Goal: Task Accomplishment & Management: Use online tool/utility

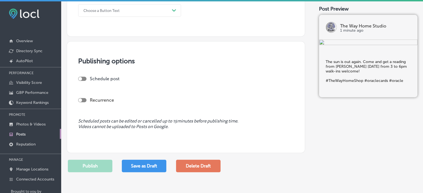
scroll to position [422, 0]
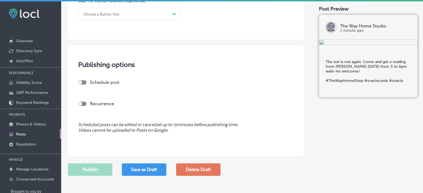
click at [85, 102] on div at bounding box center [82, 104] width 8 height 4
checkbox input "true"
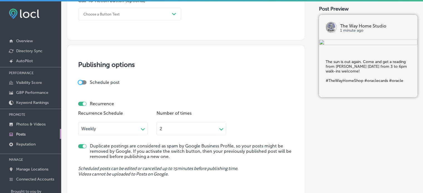
click at [81, 83] on div at bounding box center [80, 83] width 4 height 4
checkbox input "true"
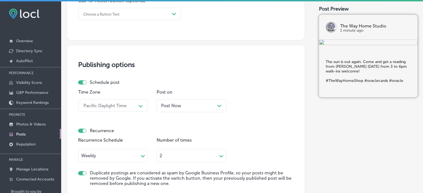
click at [258, 147] on div "Recurrence Schedule Weekly Path Created with Sketch. Number of times 2 Path Cre…" at bounding box center [185, 149] width 215 height 26
click at [81, 129] on div at bounding box center [82, 131] width 8 height 4
checkbox input "false"
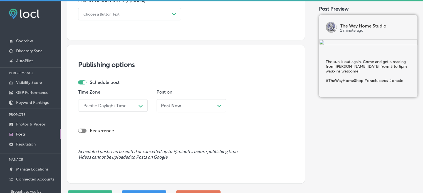
click at [230, 129] on div "Recurrence" at bounding box center [185, 130] width 215 height 5
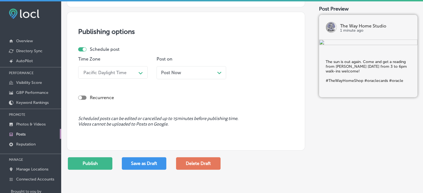
scroll to position [455, 0]
click at [86, 167] on button "Publish" at bounding box center [90, 163] width 44 height 13
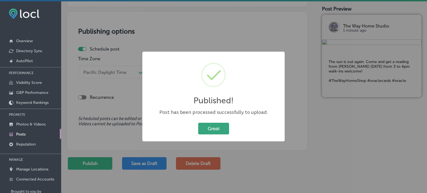
click at [217, 126] on button "Great" at bounding box center [213, 128] width 31 height 11
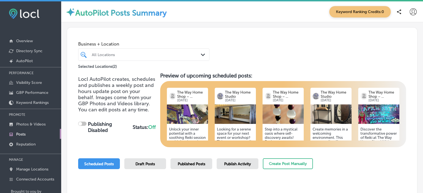
checkbox input "true"
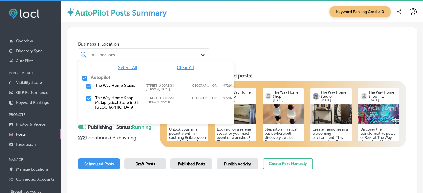
click at [120, 50] on div "All Locations" at bounding box center [144, 54] width 110 height 9
click at [87, 88] on input "checkbox" at bounding box center [89, 86] width 7 height 7
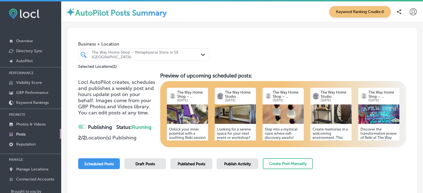
click at [222, 33] on div "Business + Location The Way Home Shop – Metaphysical Store in SE [GEOGRAPHIC_DA…" at bounding box center [242, 49] width 350 height 42
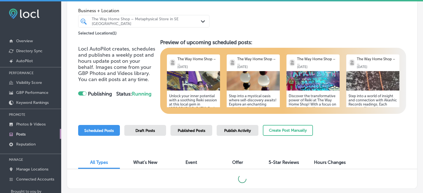
scroll to position [41, 0]
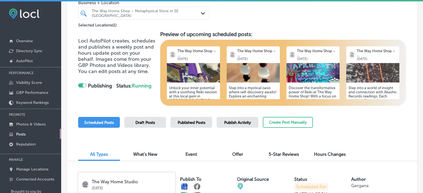
click at [378, 135] on div "Scheduled Posts Draft Posts Published Posts Publish Activity Create Post Manual…" at bounding box center [242, 129] width 328 height 25
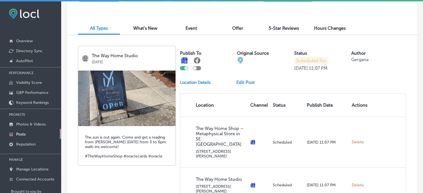
scroll to position [0, 0]
